Goal: Transaction & Acquisition: Purchase product/service

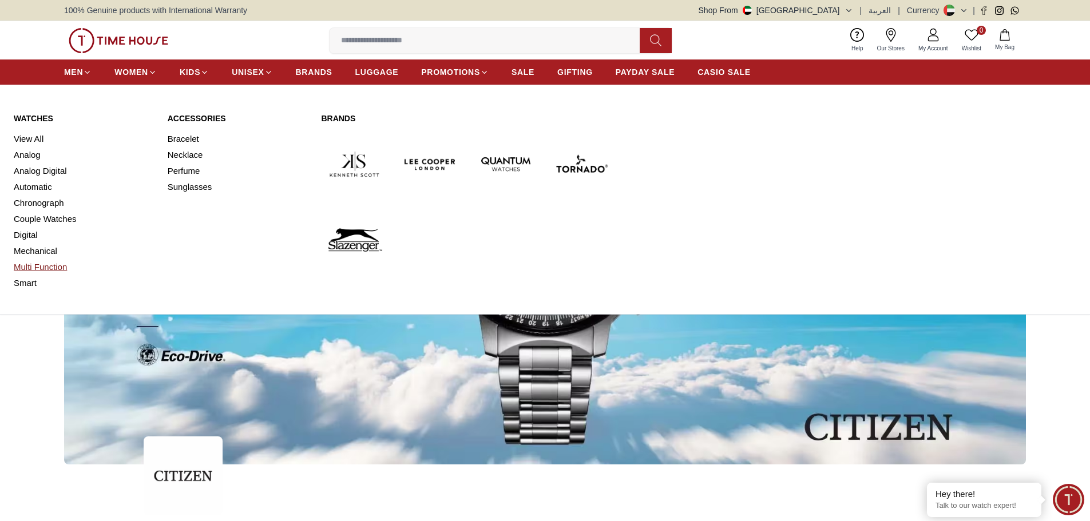
click at [30, 263] on link "Multi Function" at bounding box center [84, 267] width 140 height 16
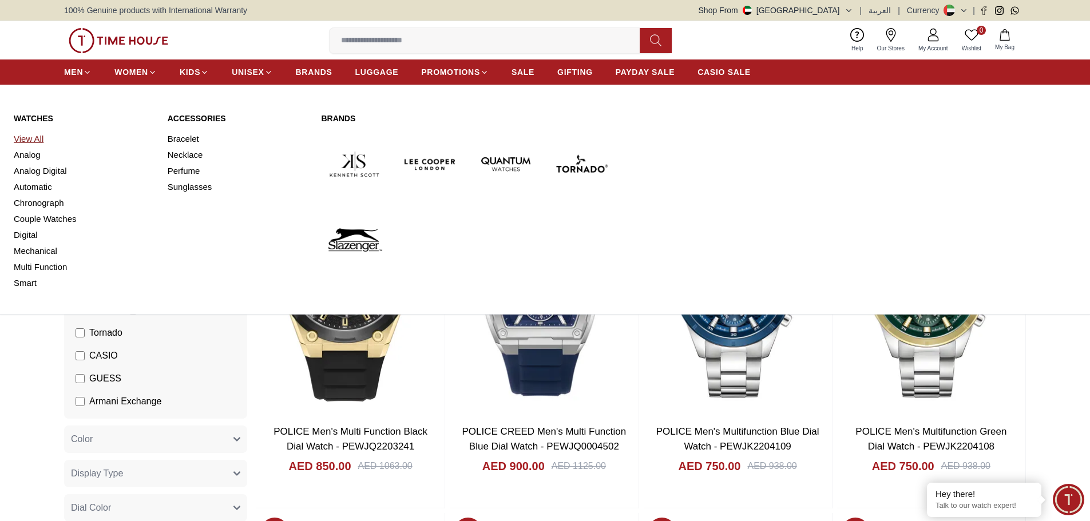
click at [34, 141] on link "View All" at bounding box center [84, 139] width 140 height 16
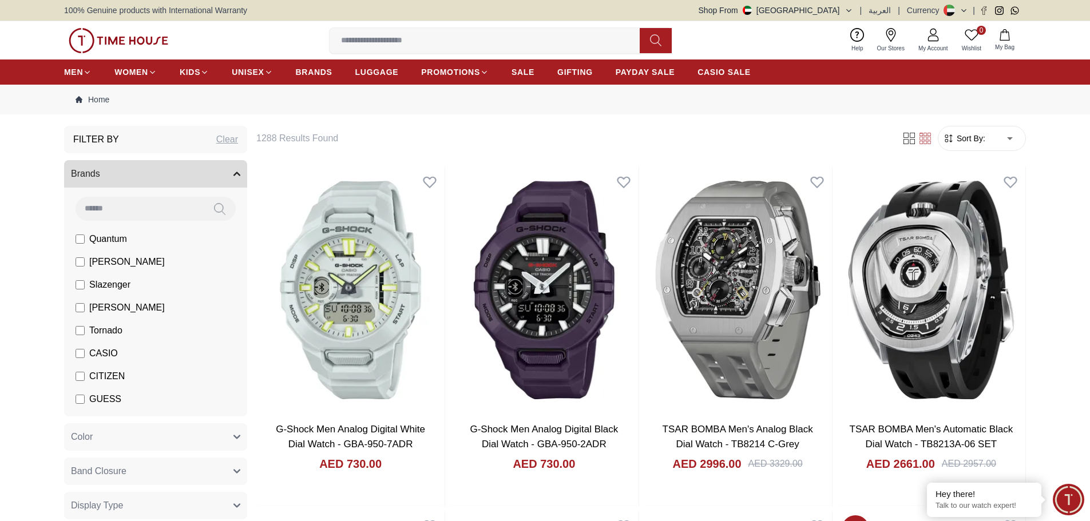
click at [108, 382] on span "CITIZEN" at bounding box center [106, 377] width 35 height 14
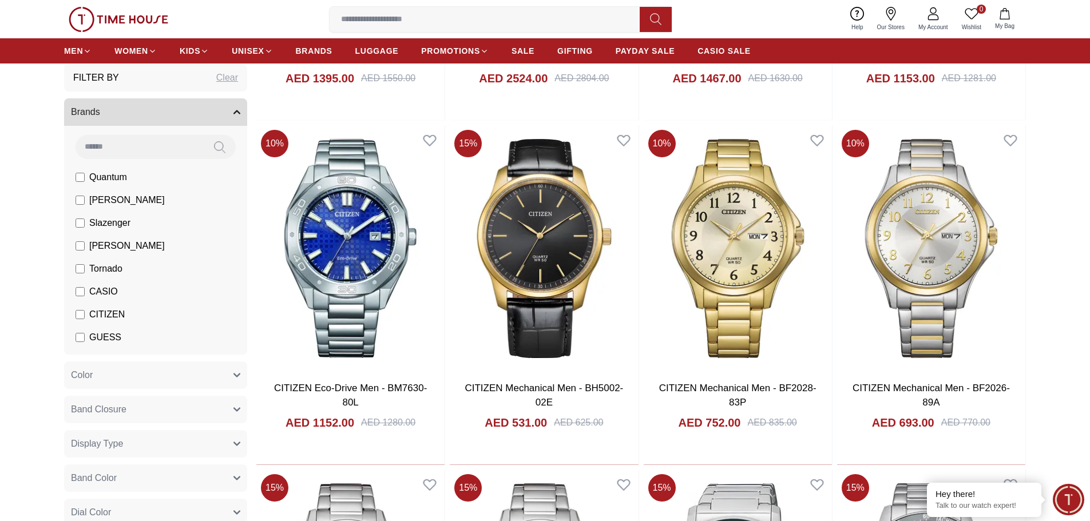
scroll to position [744, 0]
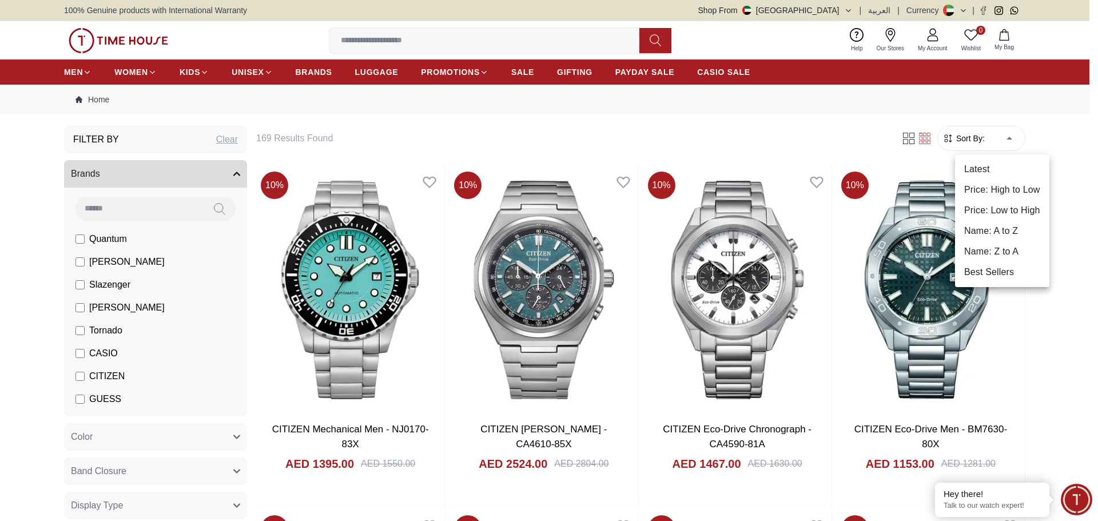
click at [1008, 191] on li "Price: High to Low" at bounding box center [1002, 190] width 94 height 21
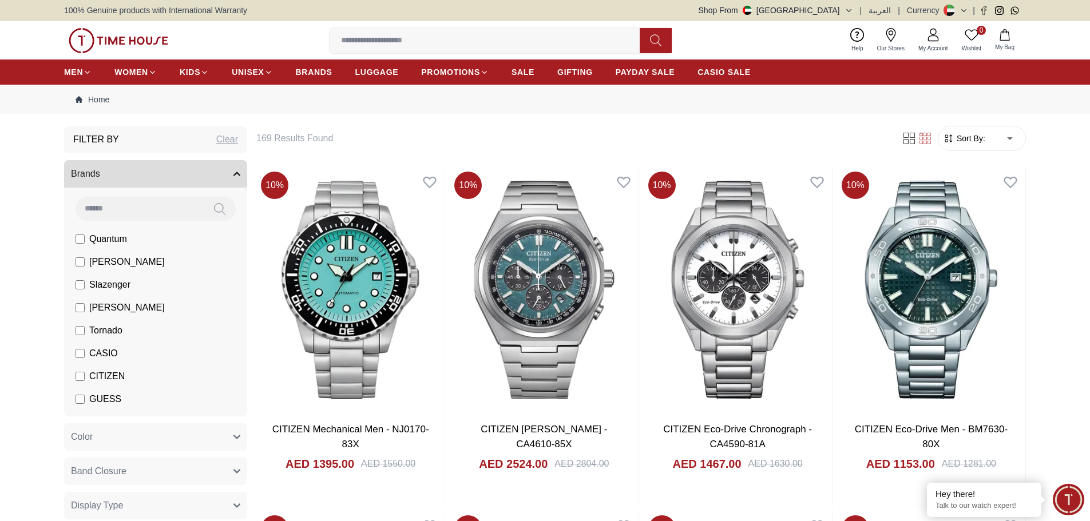
type input "*"
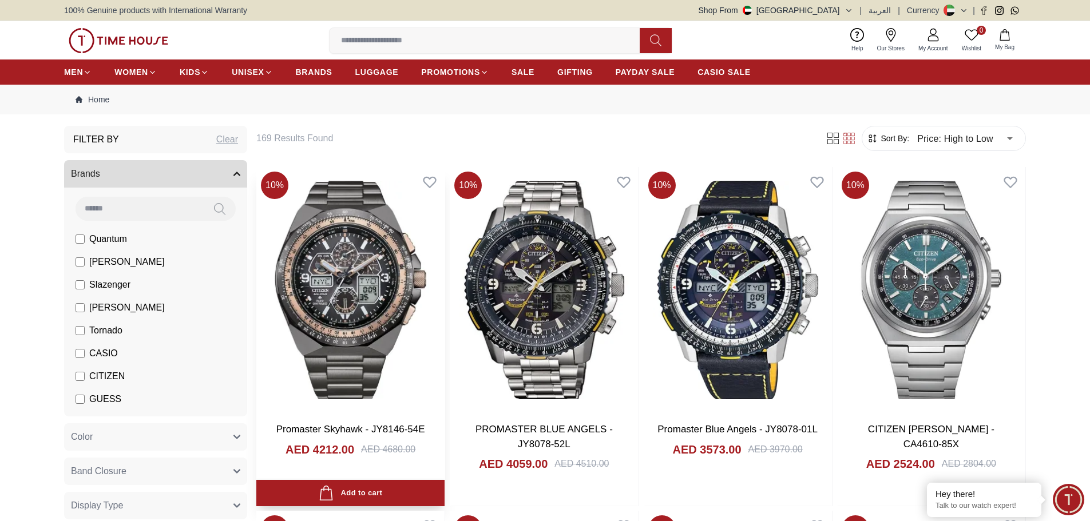
click at [354, 278] on img at bounding box center [350, 290] width 188 height 246
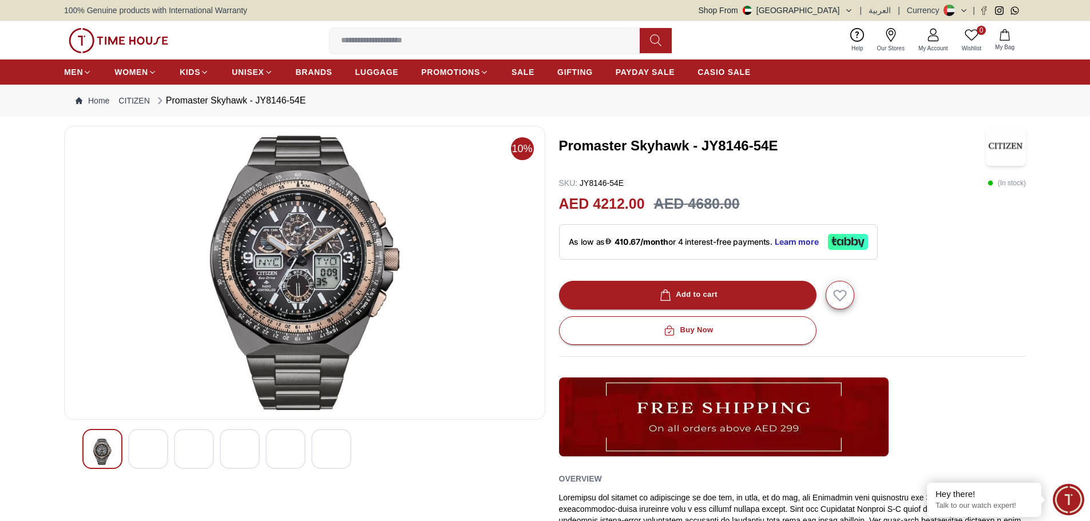
click at [151, 458] on img at bounding box center [148, 454] width 21 height 31
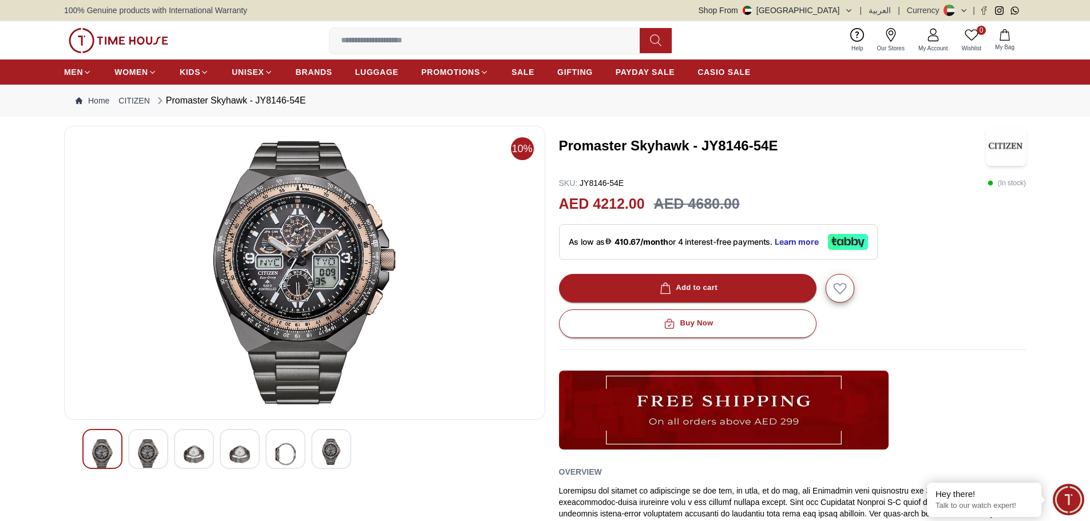
click at [191, 450] on img at bounding box center [194, 454] width 21 height 31
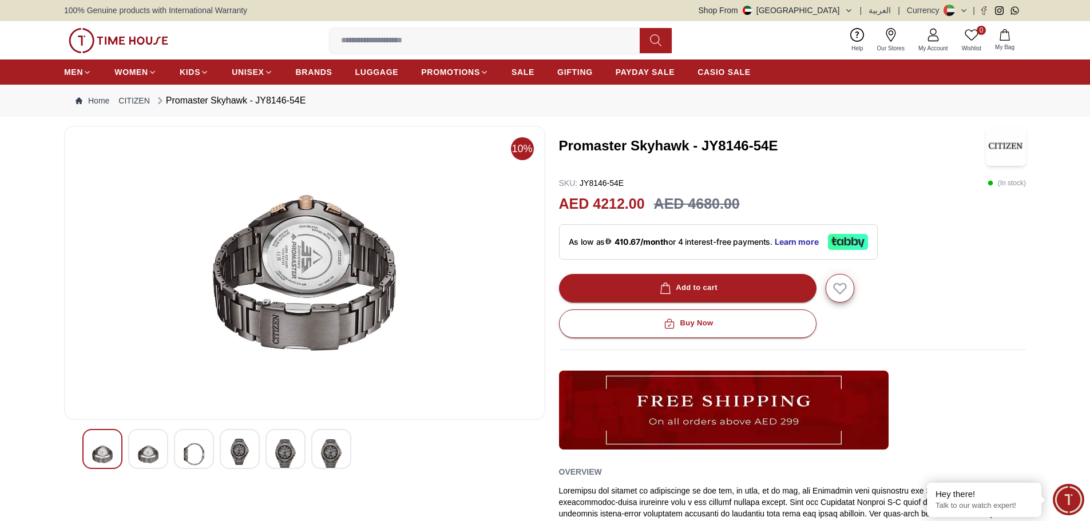
click at [140, 449] on img at bounding box center [148, 454] width 21 height 31
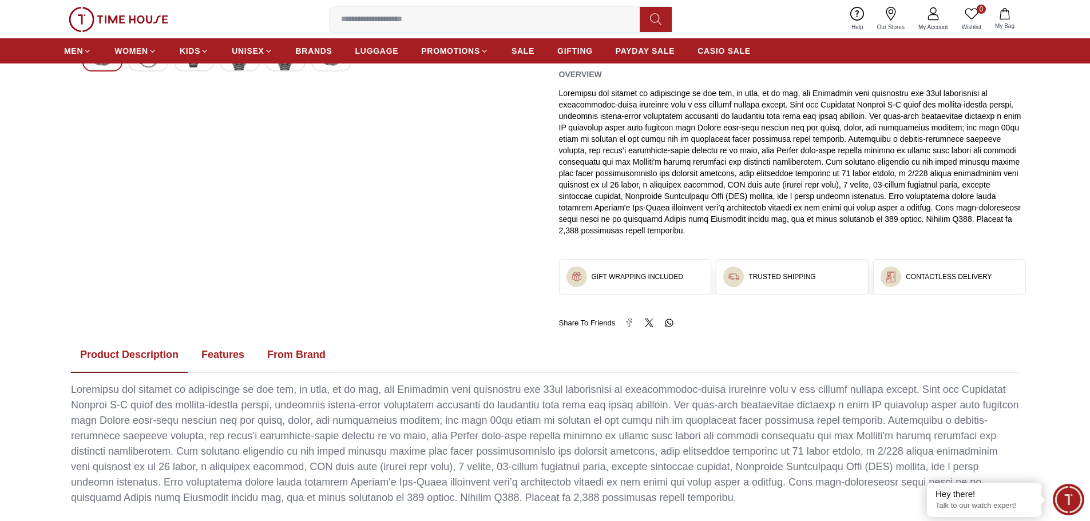
scroll to position [400, 0]
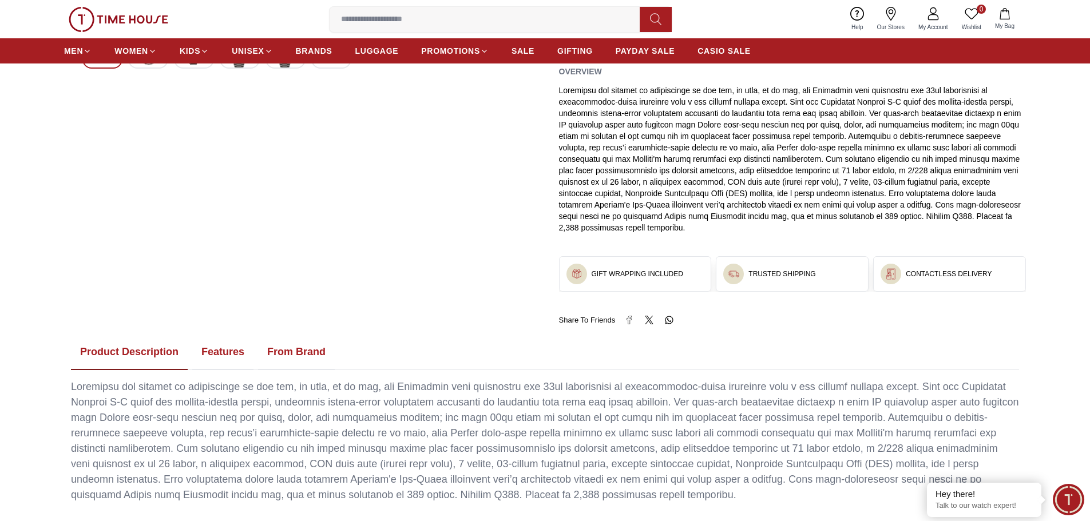
click at [241, 338] on button "Features" at bounding box center [222, 352] width 61 height 35
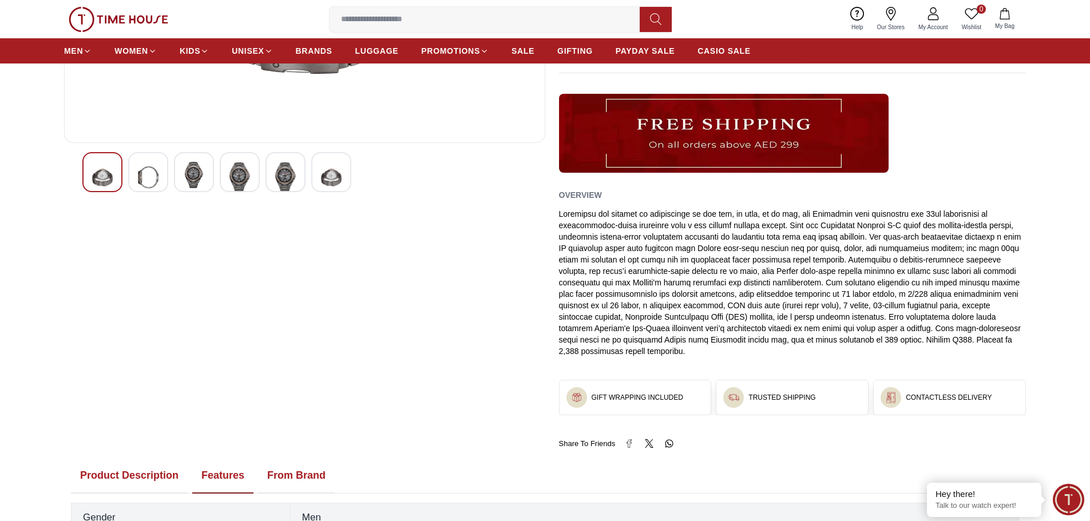
scroll to position [57, 0]
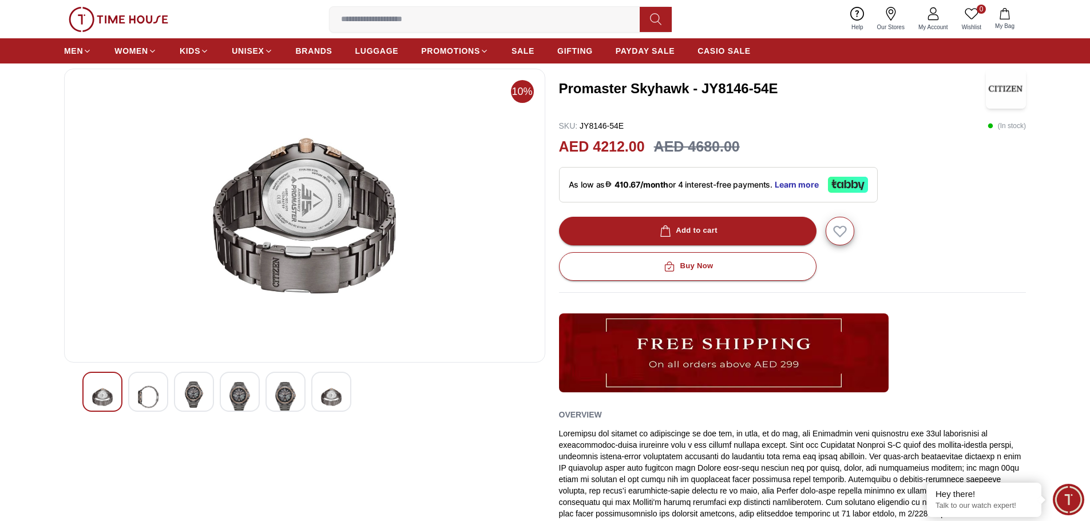
click at [192, 391] on img at bounding box center [194, 395] width 21 height 26
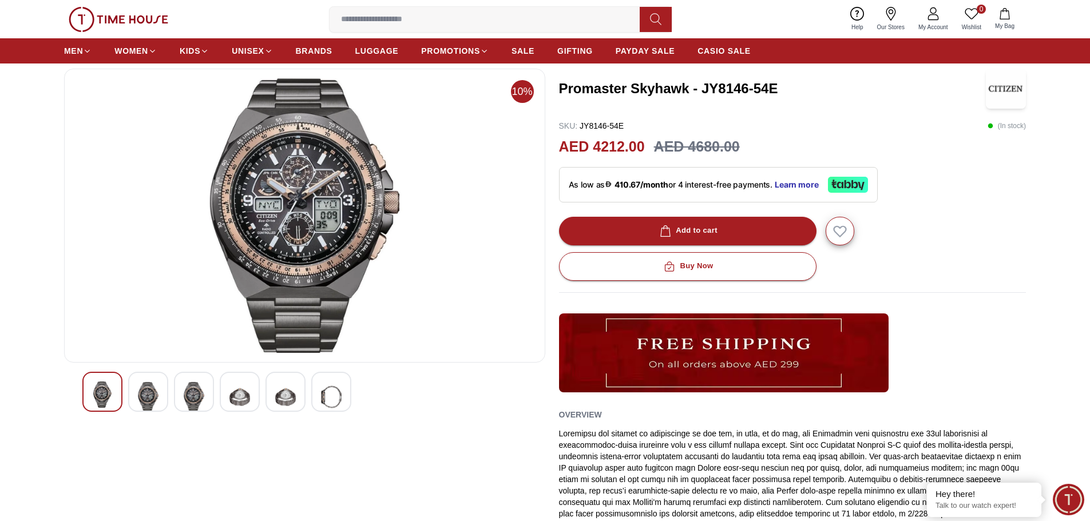
click at [311, 197] on img at bounding box center [305, 215] width 462 height 275
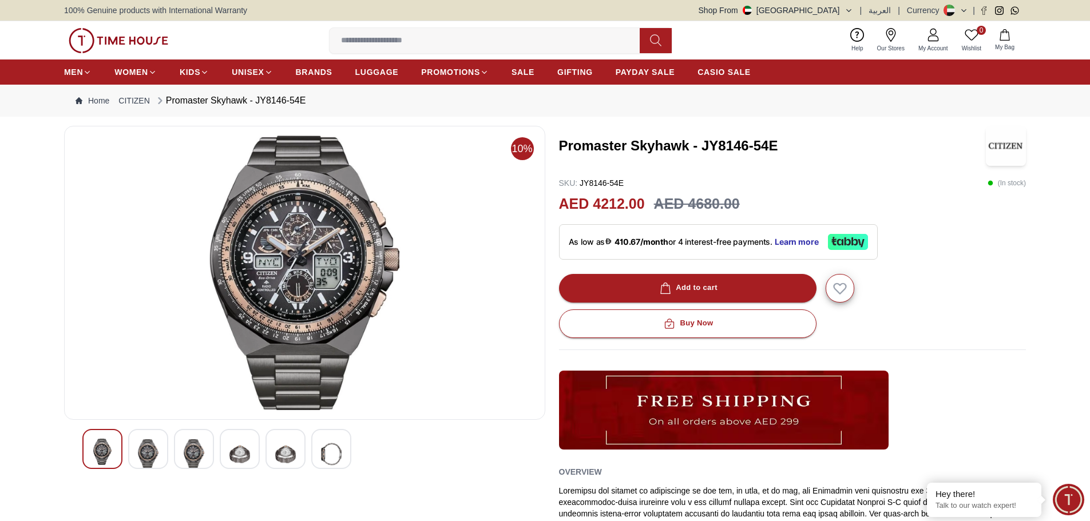
click at [300, 219] on img at bounding box center [305, 273] width 462 height 275
drag, startPoint x: 299, startPoint y: 245, endPoint x: 276, endPoint y: 244, distance: 22.9
click at [276, 244] on img at bounding box center [305, 273] width 462 height 275
click at [153, 444] on img at bounding box center [148, 454] width 21 height 31
